Goal: Information Seeking & Learning: Learn about a topic

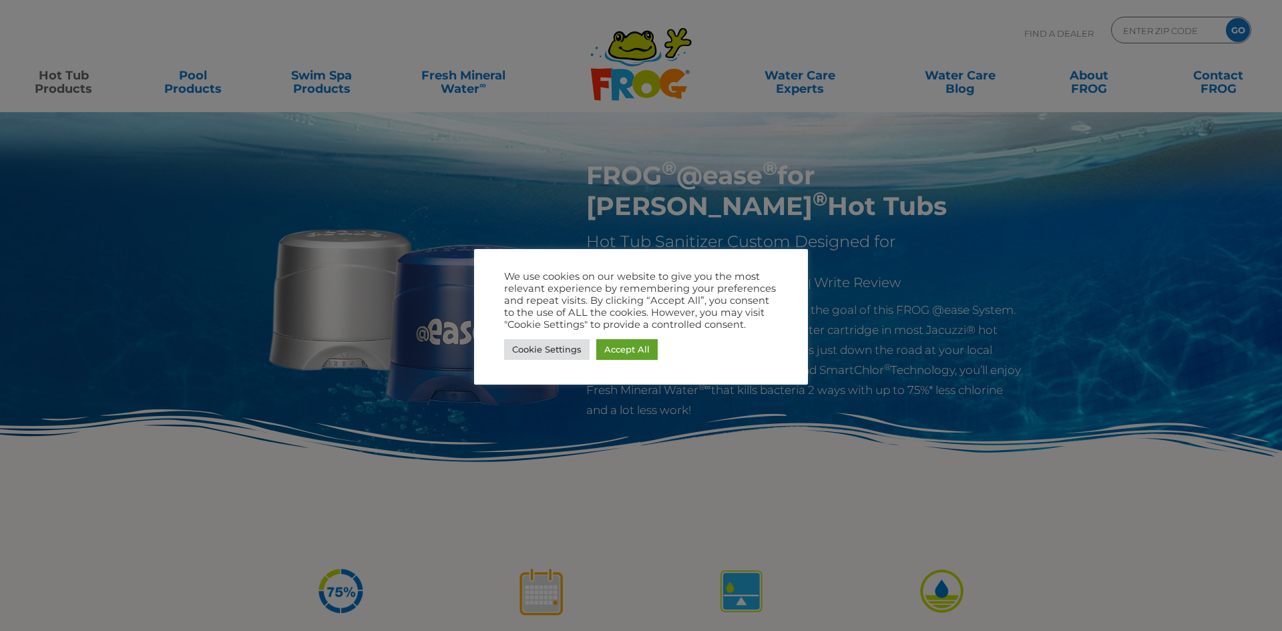
click at [1271, 71] on div at bounding box center [641, 315] width 1282 height 631
click at [1147, 196] on div at bounding box center [641, 315] width 1282 height 631
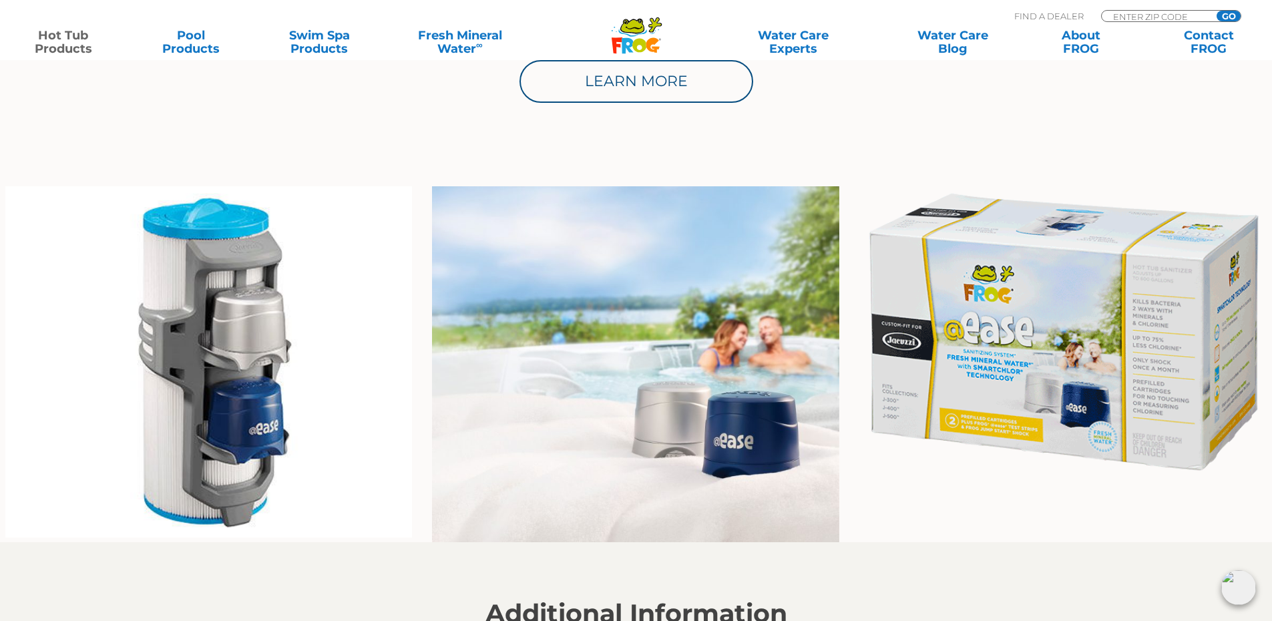
scroll to position [897, 0]
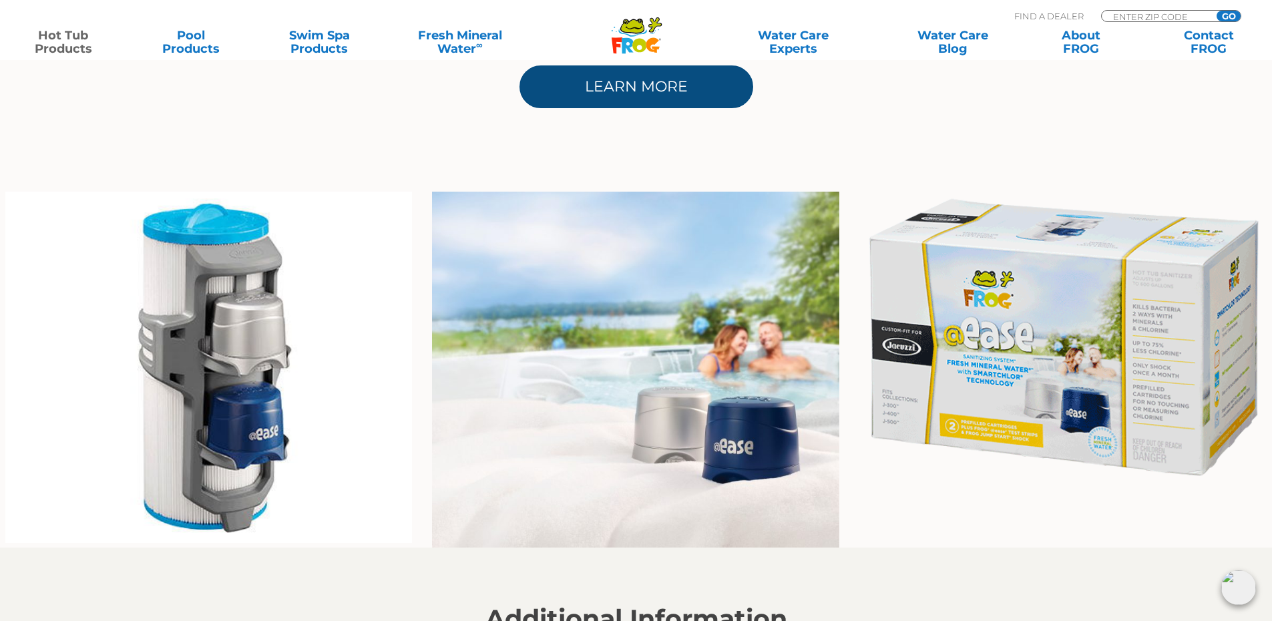
click at [651, 95] on link "Learn More" at bounding box center [636, 86] width 234 height 43
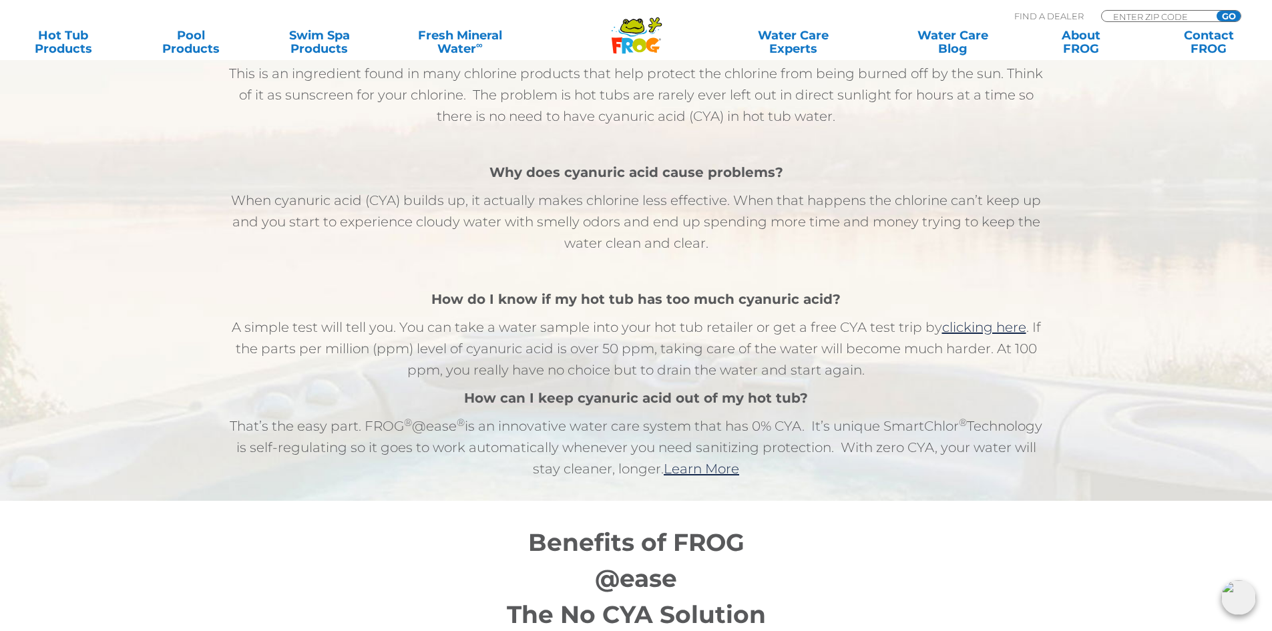
scroll to position [798, 0]
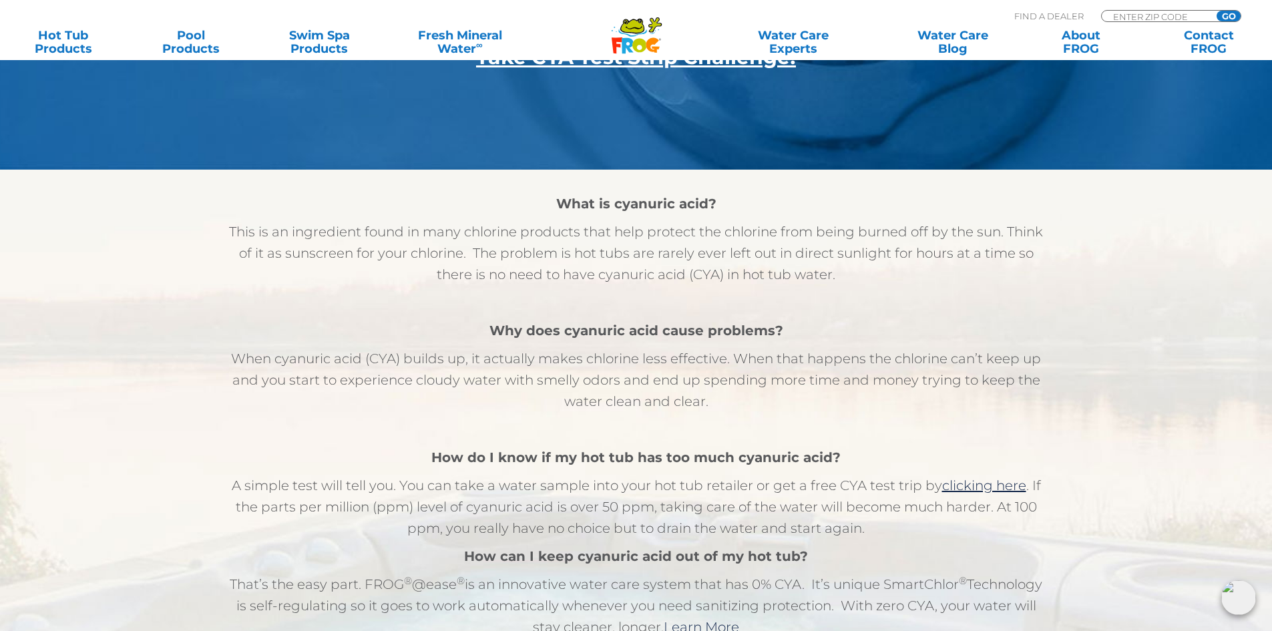
drag, startPoint x: 1276, startPoint y: 60, endPoint x: 1281, endPoint y: 223, distance: 163.0
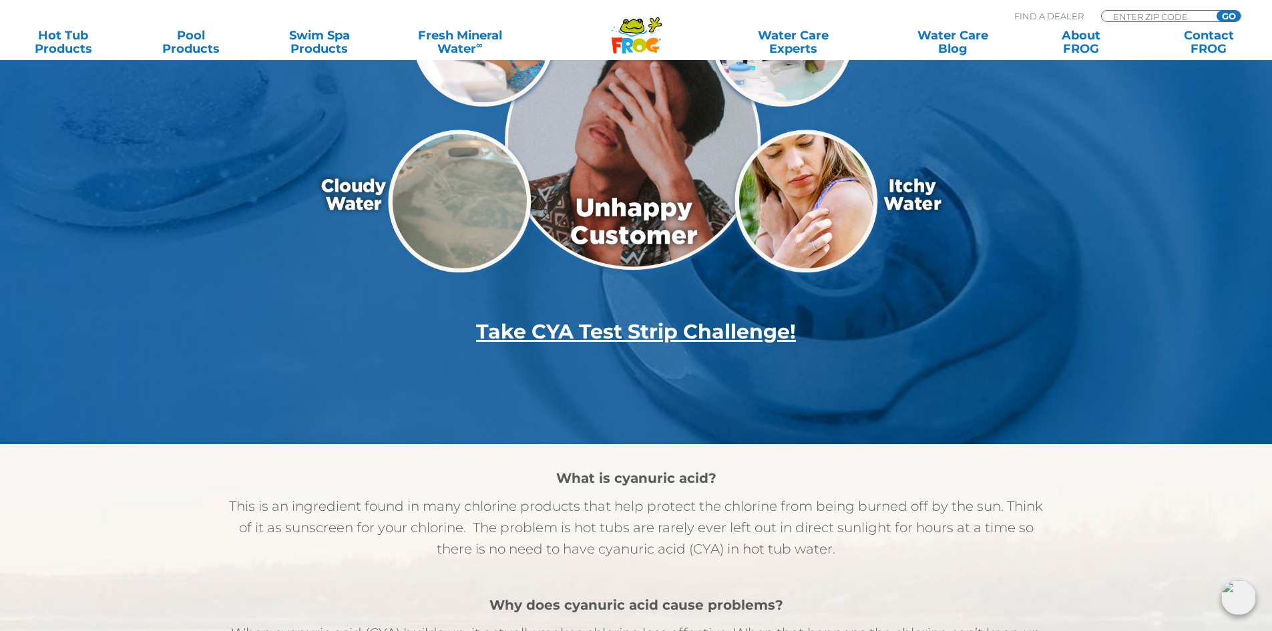
scroll to position [0, 0]
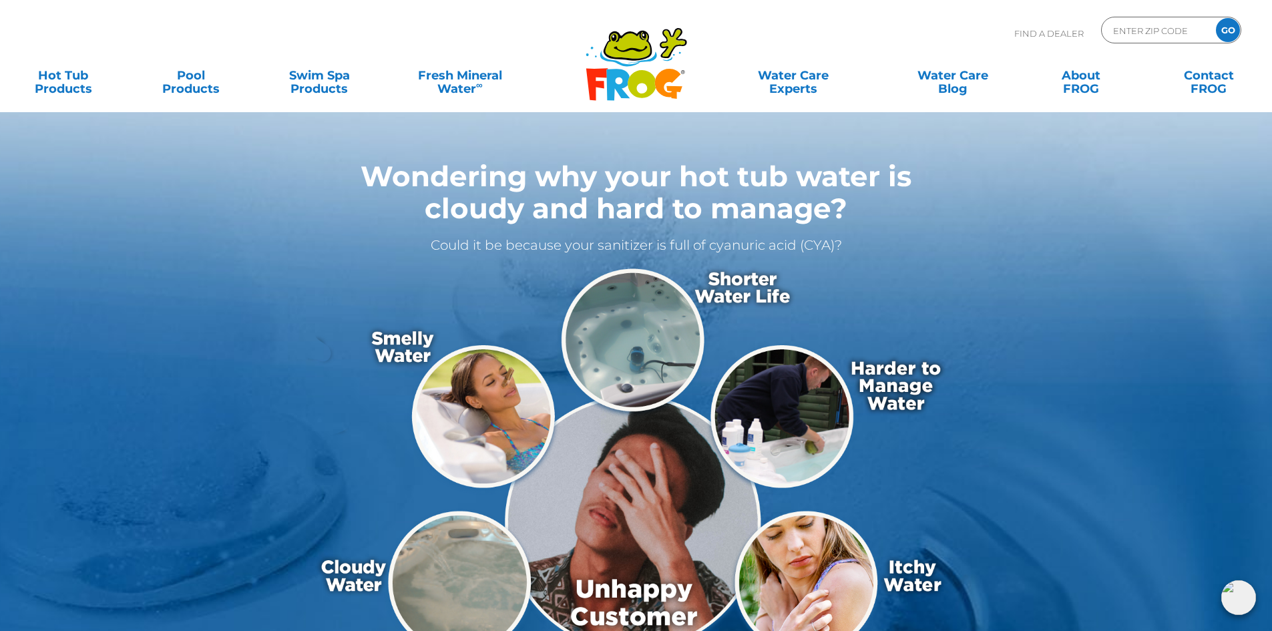
click at [638, 69] on icon ".st130{clip-path:url(#SVGID_2_);fill-rule:evenodd;clip-rule:evenodd;fill:#C3CC0…" at bounding box center [636, 64] width 103 height 75
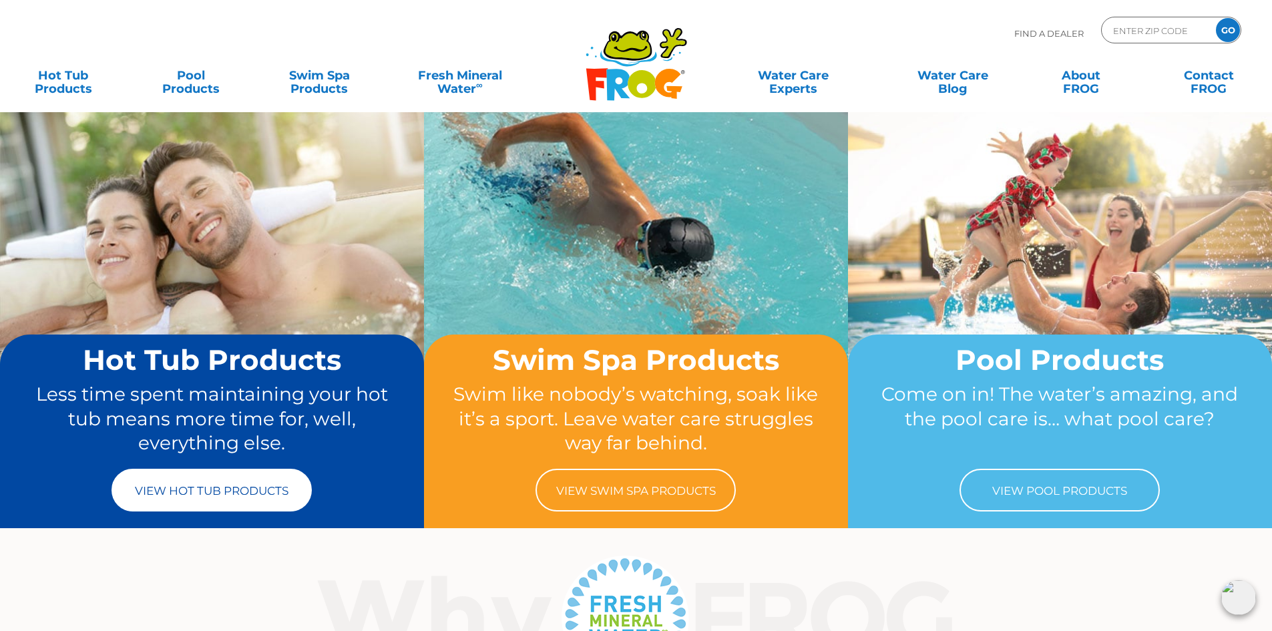
click at [233, 503] on link "View Hot Tub Products" at bounding box center [211, 490] width 200 height 43
